Goal: Task Accomplishment & Management: Use online tool/utility

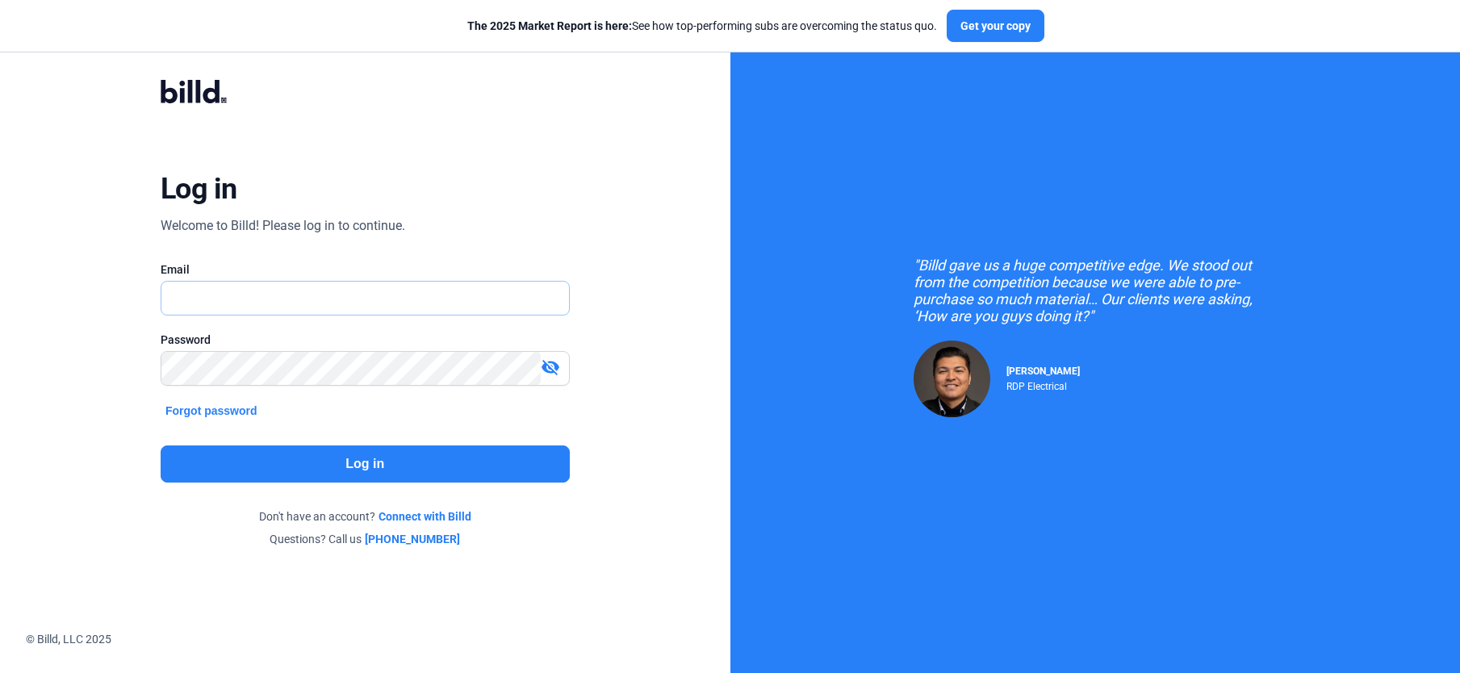
type input "[PERSON_NAME][EMAIL_ADDRESS][DOMAIN_NAME]"
click at [294, 468] on button "Log in" at bounding box center [365, 464] width 409 height 37
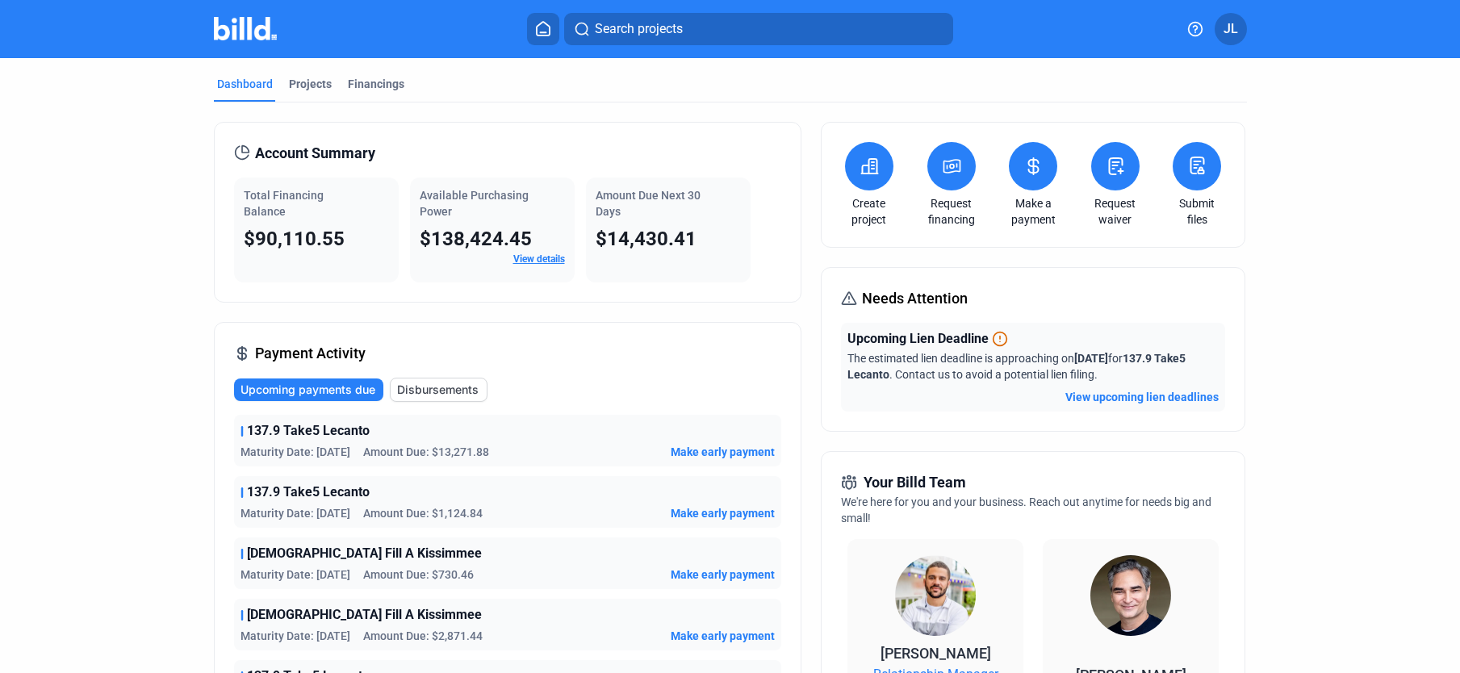
click at [1036, 170] on icon at bounding box center [1034, 166] width 20 height 19
